Goal: Information Seeking & Learning: Learn about a topic

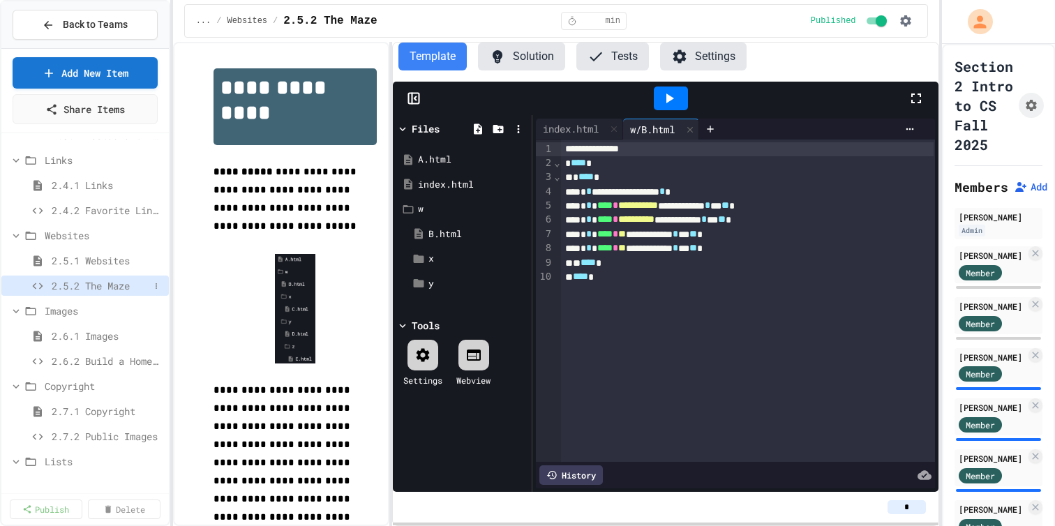
scroll to position [197, 0]
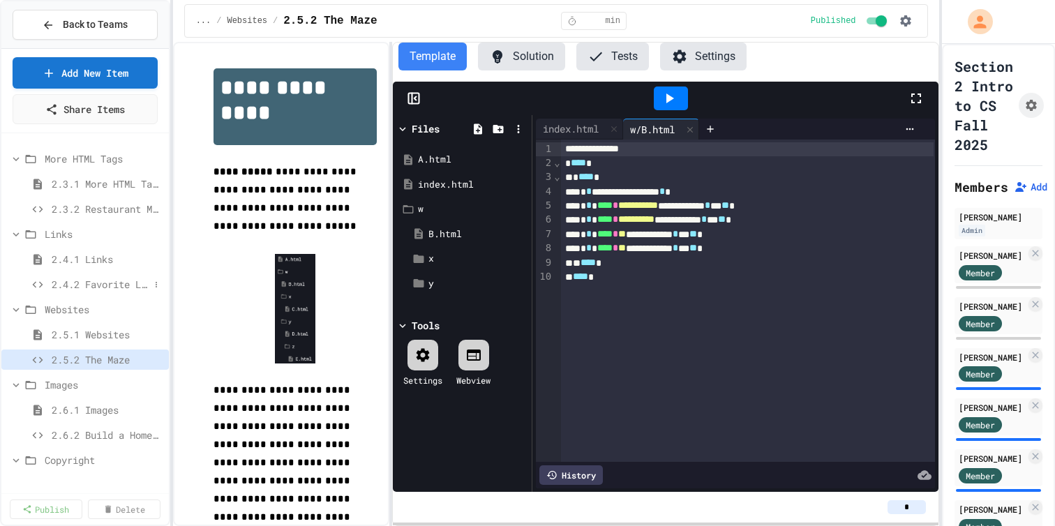
click at [46, 291] on icon at bounding box center [37, 284] width 17 height 13
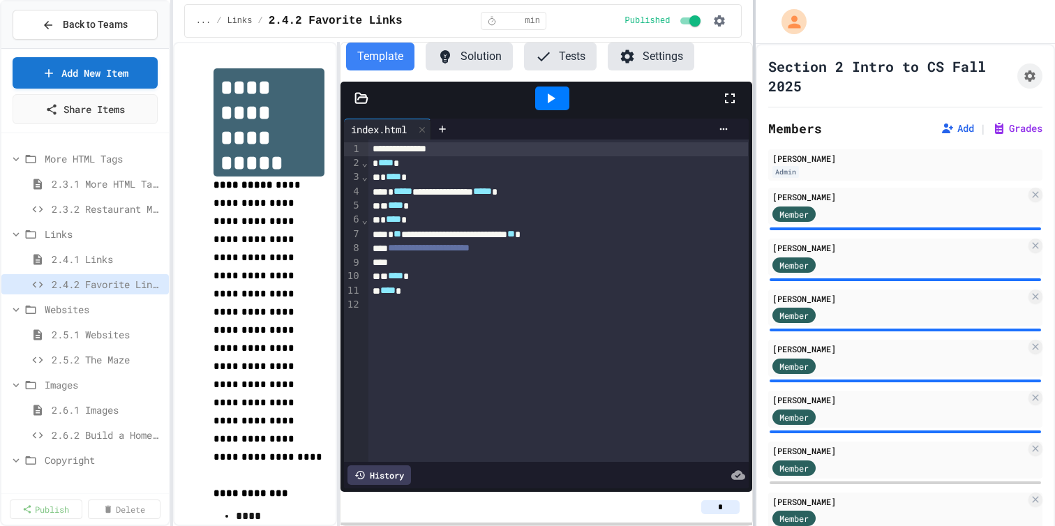
click at [753, 376] on div at bounding box center [754, 263] width 3 height 526
click at [114, 361] on div "2.5.2 The Maze" at bounding box center [84, 360] width 167 height 20
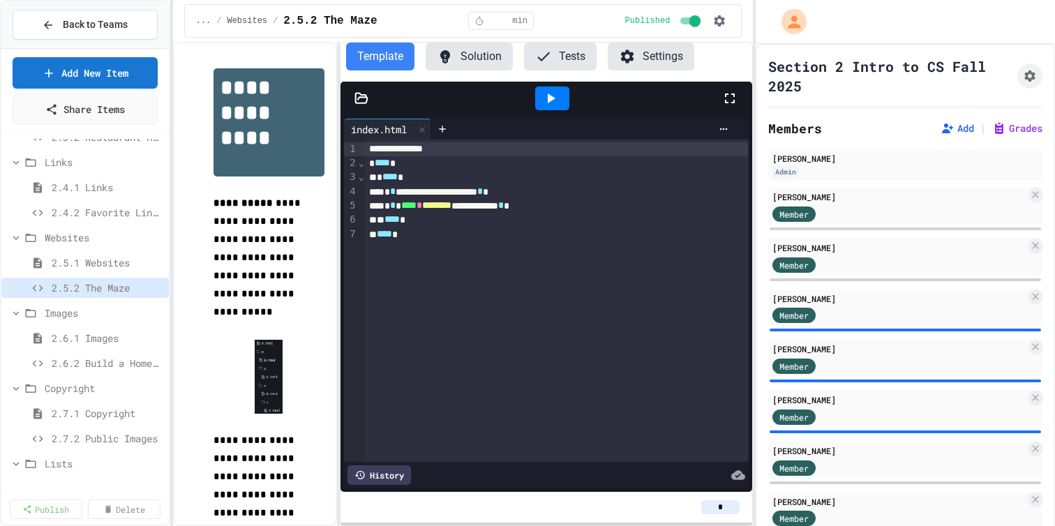
scroll to position [269, 0]
